Goal: Ask a question

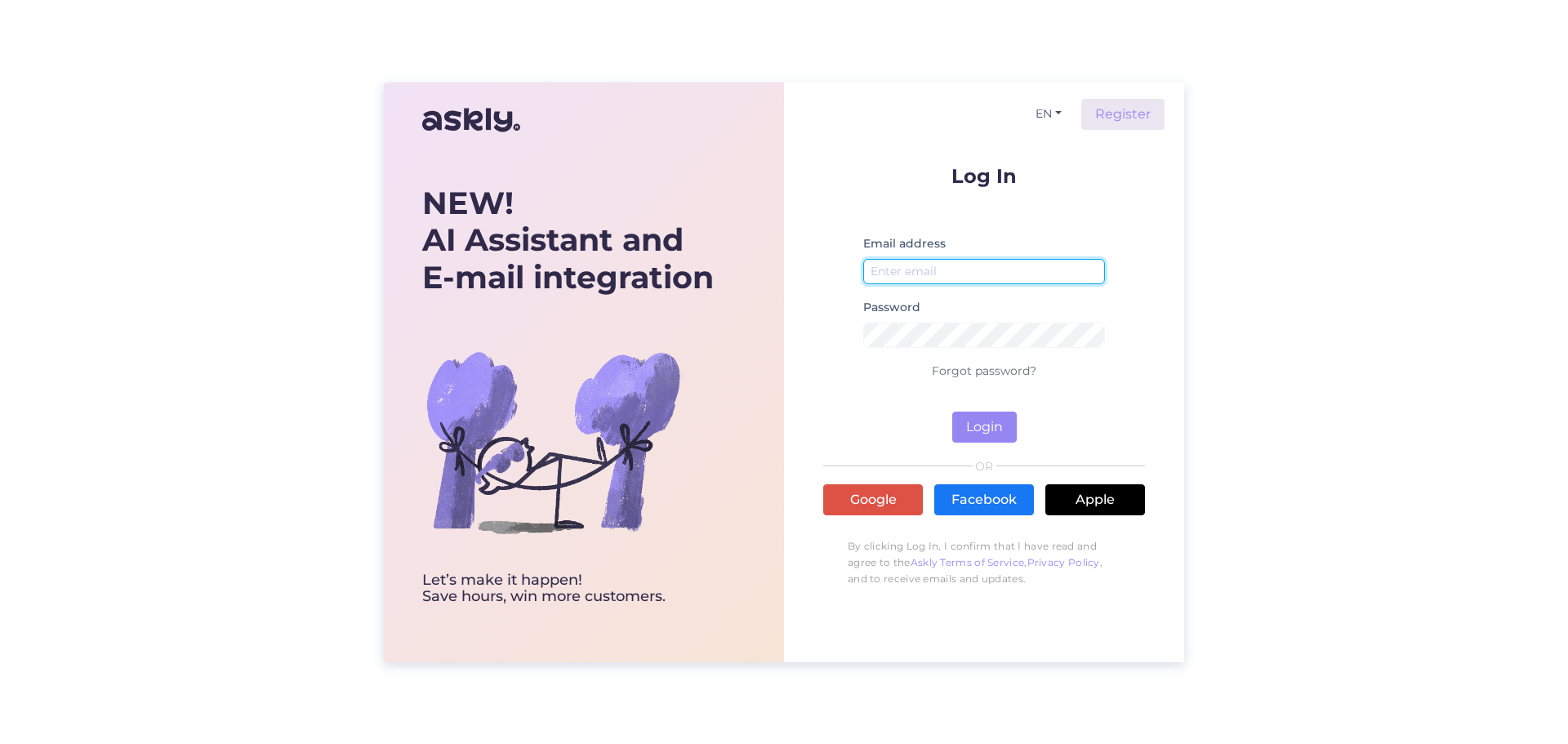
click at [944, 273] on input "email" at bounding box center [984, 271] width 242 height 25
type input "[EMAIL_ADDRESS][DOMAIN_NAME]"
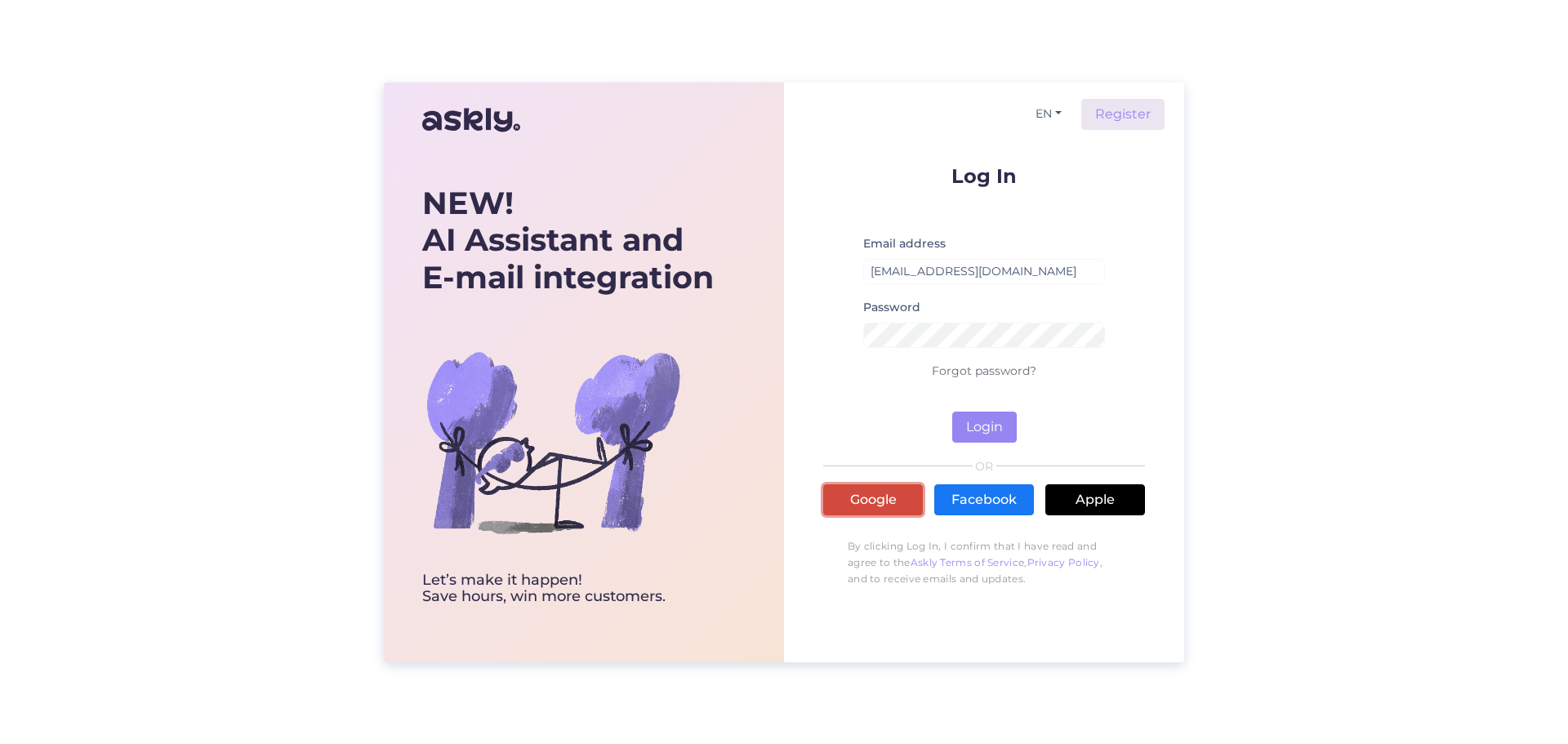
click at [883, 492] on link "Google" at bounding box center [872, 499] width 100 height 31
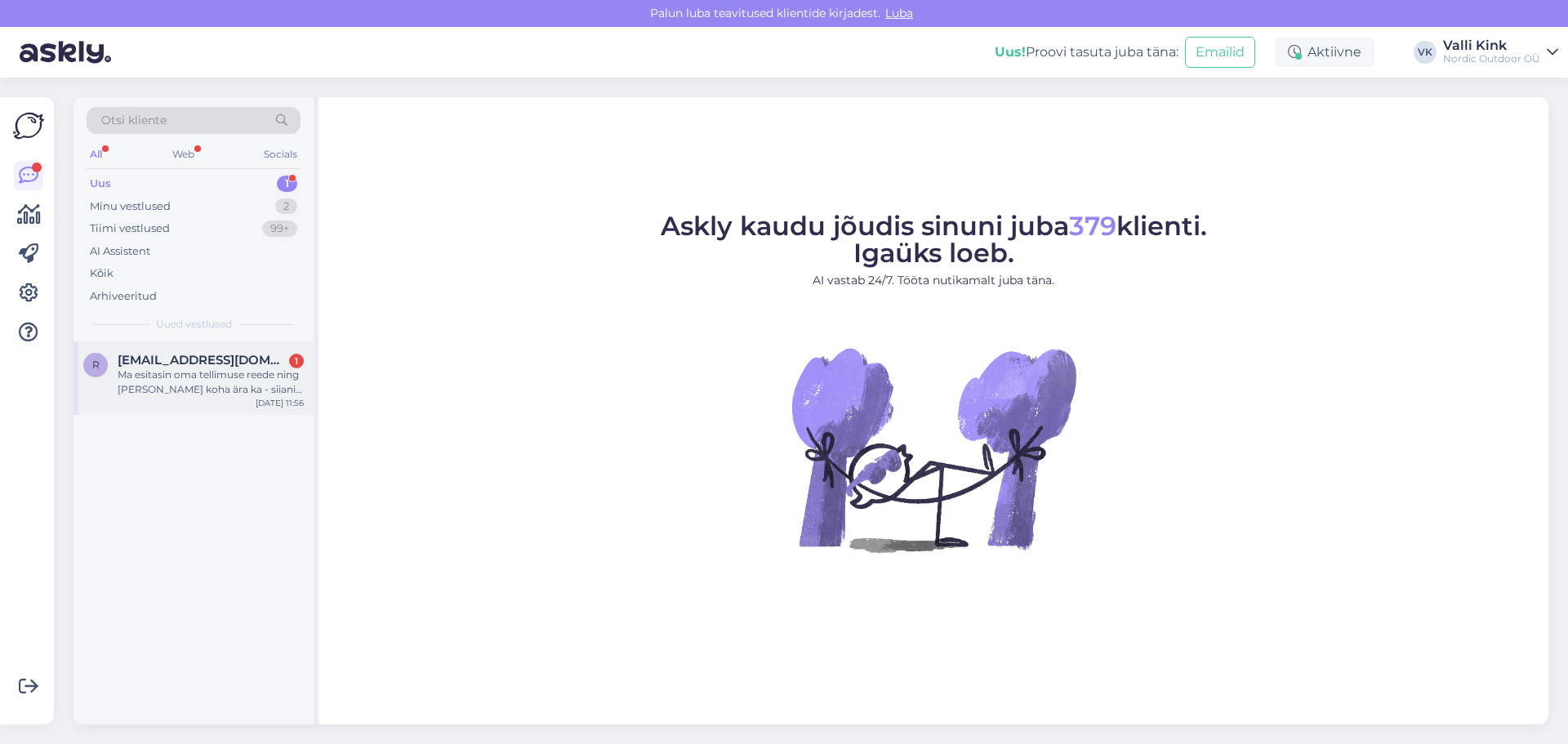
click at [199, 380] on div "Ma esitasin oma tellimuse reede ning maksin koha ära ka - siiani pole tellimus …" at bounding box center [210, 382] width 187 height 30
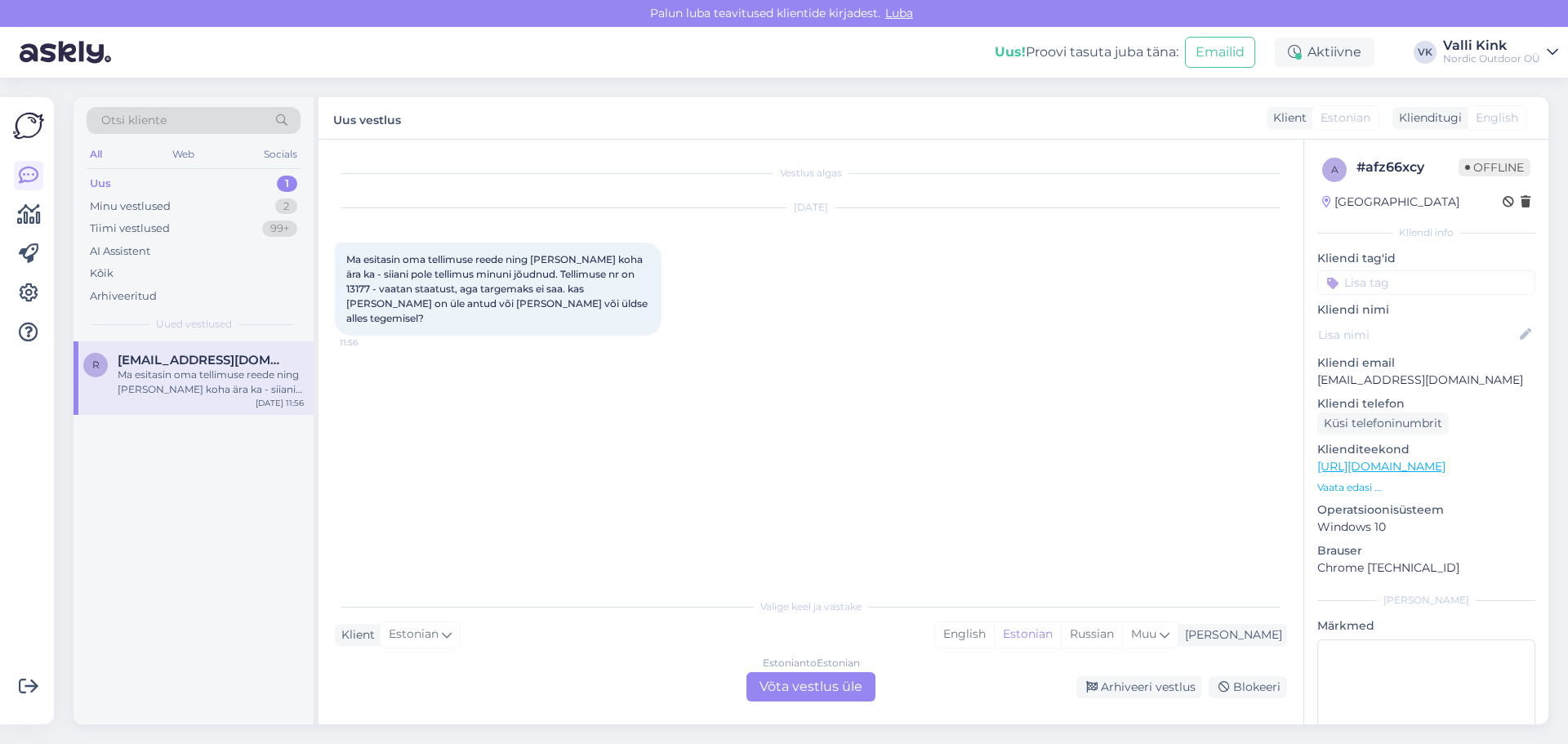
click at [621, 273] on span "Ma esitasin oma tellimuse reede ning maksin koha ära ka - siiani pole tellimus …" at bounding box center [497, 288] width 304 height 71
copy span "13177"
